Goal: Find specific page/section: Find specific page/section

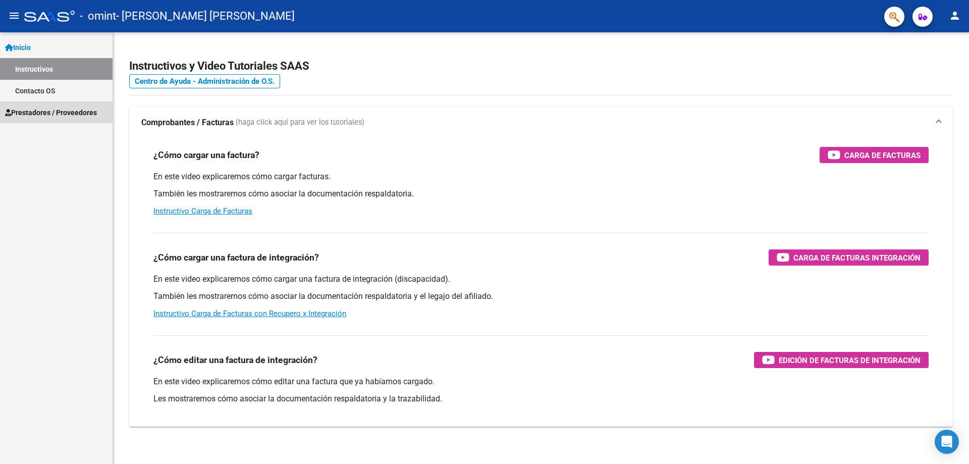
click at [31, 111] on span "Prestadores / Proveedores" at bounding box center [51, 112] width 92 height 11
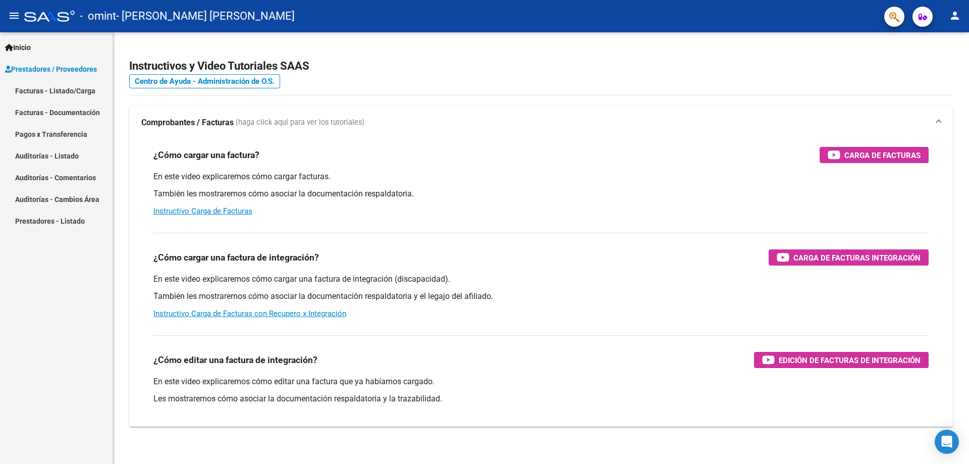
click at [37, 114] on link "Facturas - Documentación" at bounding box center [56, 112] width 113 height 22
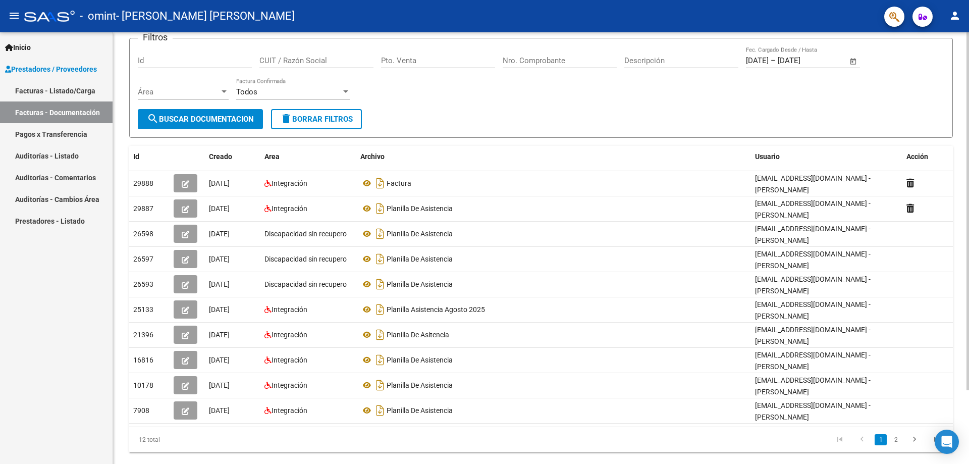
scroll to position [89, 0]
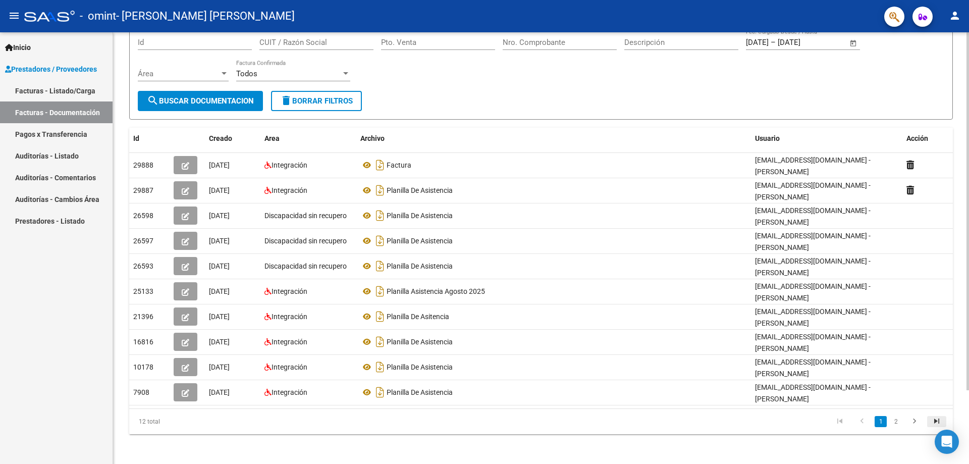
click at [937, 419] on icon "go to last page" at bounding box center [936, 422] width 13 height 12
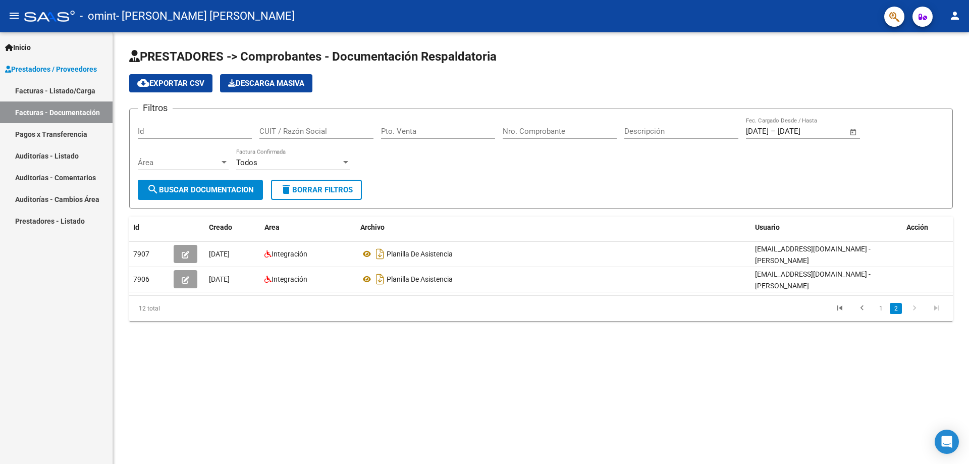
scroll to position [0, 0]
click at [880, 303] on link "1" at bounding box center [881, 308] width 12 height 11
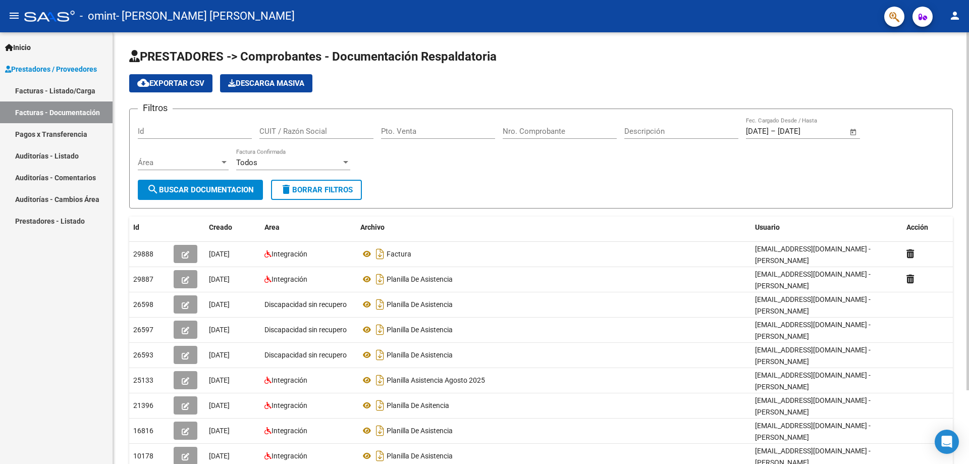
click at [23, 88] on link "Facturas - Listado/Carga" at bounding box center [56, 91] width 113 height 22
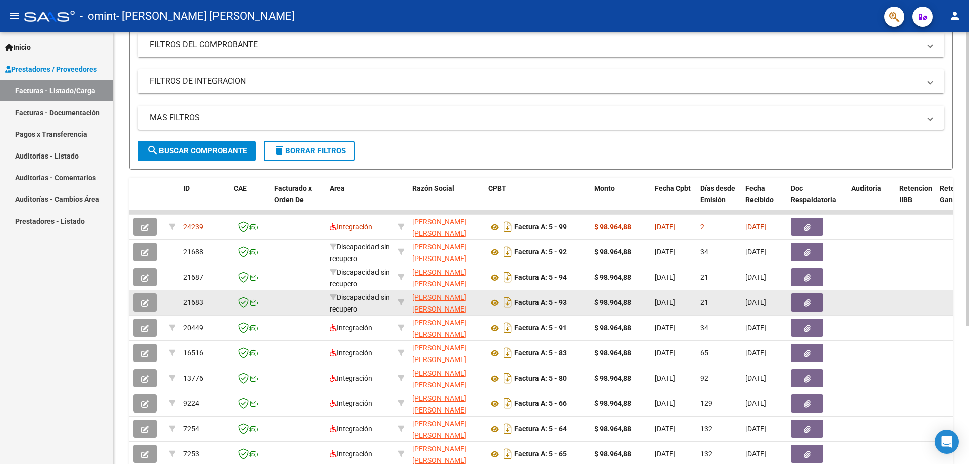
scroll to position [164, 0]
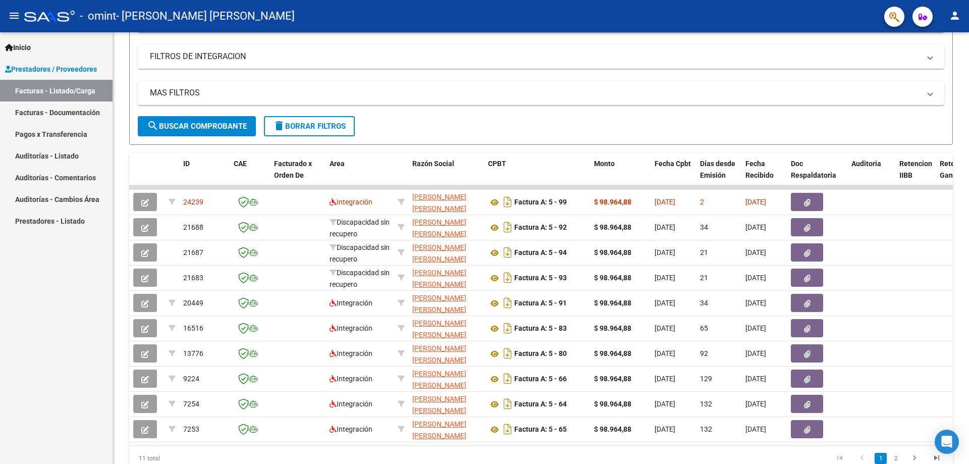
click at [954, 17] on mat-icon "person" at bounding box center [955, 16] width 12 height 12
click at [942, 68] on button "exit_to_app Salir" at bounding box center [935, 67] width 62 height 24
